Goal: Unclear

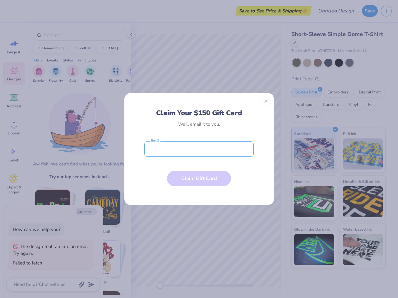
type textarea "x"
click at [199, 149] on input "email" at bounding box center [198, 149] width 109 height 16
click at [266, 101] on button "Close" at bounding box center [265, 101] width 11 height 11
